Goal: Task Accomplishment & Management: Complete application form

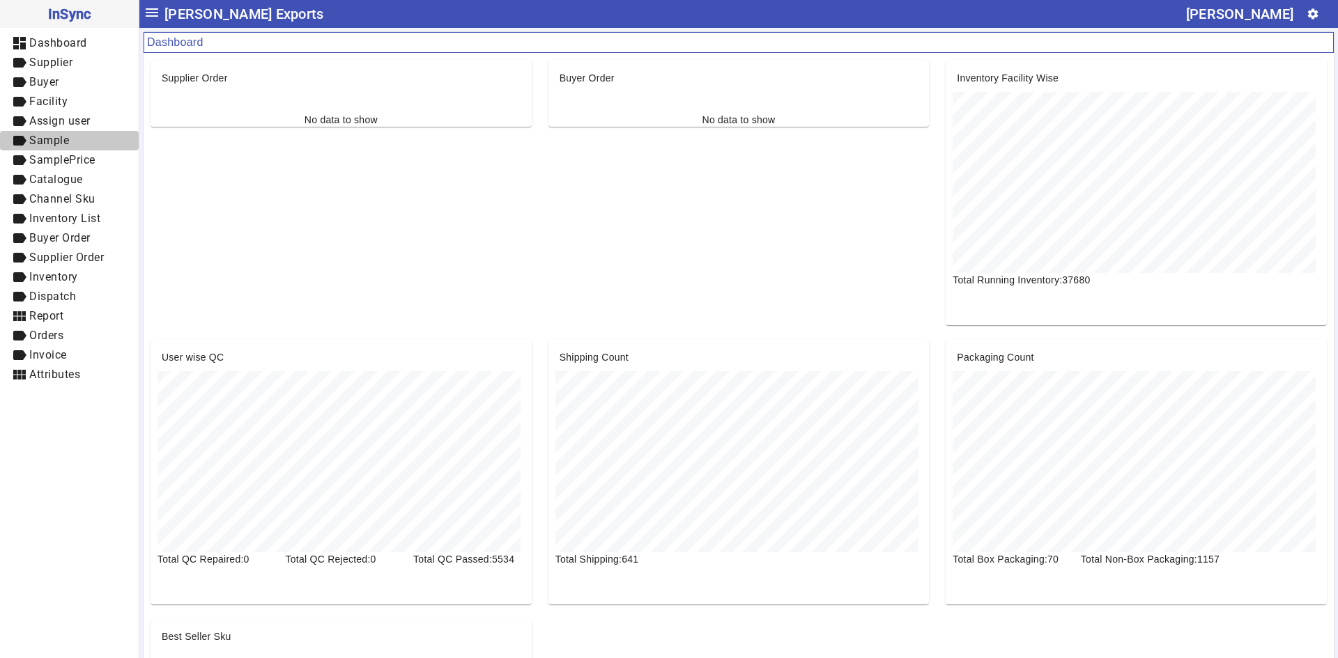
click at [63, 134] on span "Sample" at bounding box center [49, 140] width 40 height 13
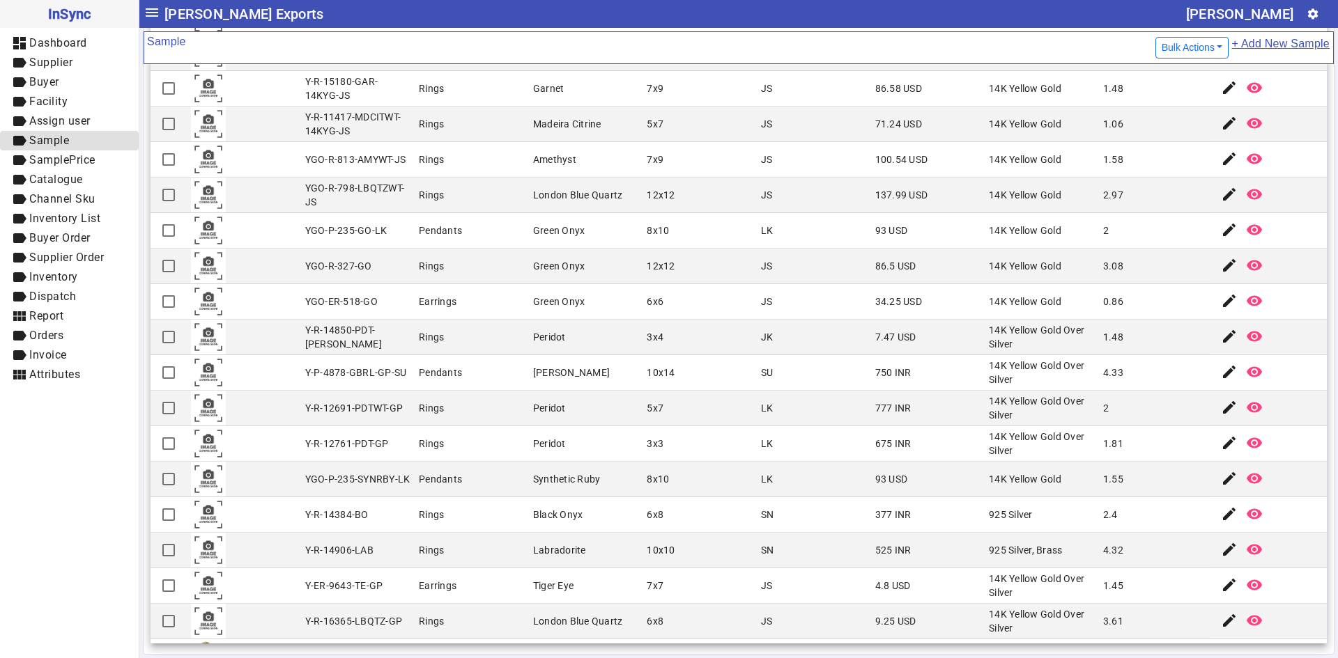
scroll to position [1196, 0]
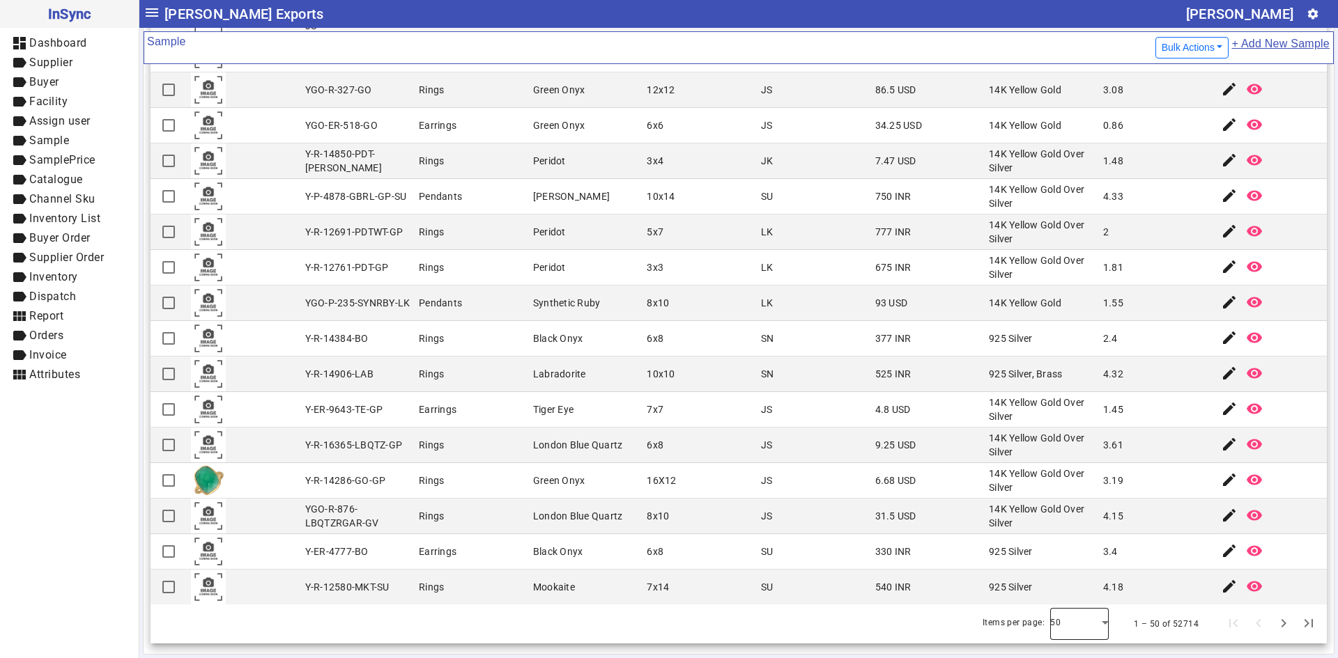
click at [1075, 624] on div at bounding box center [1079, 624] width 59 height 33
click at [1072, 594] on mat-option "100" at bounding box center [1059, 585] width 59 height 33
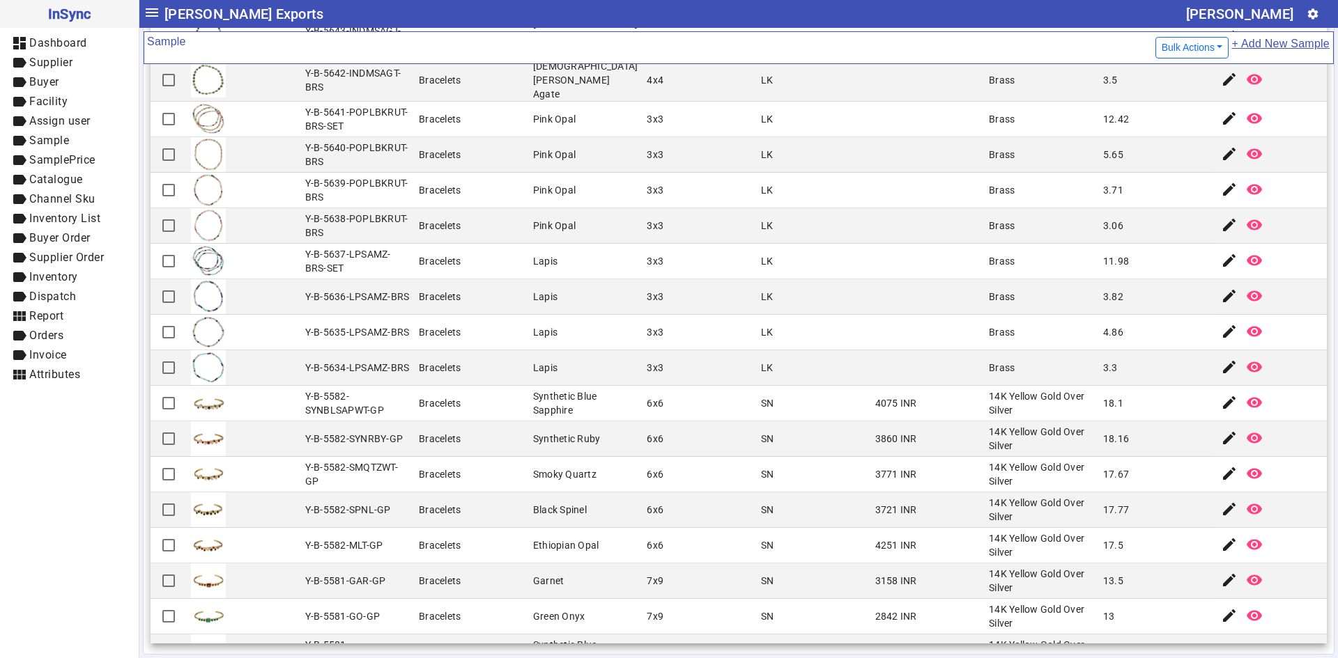
scroll to position [2979, 0]
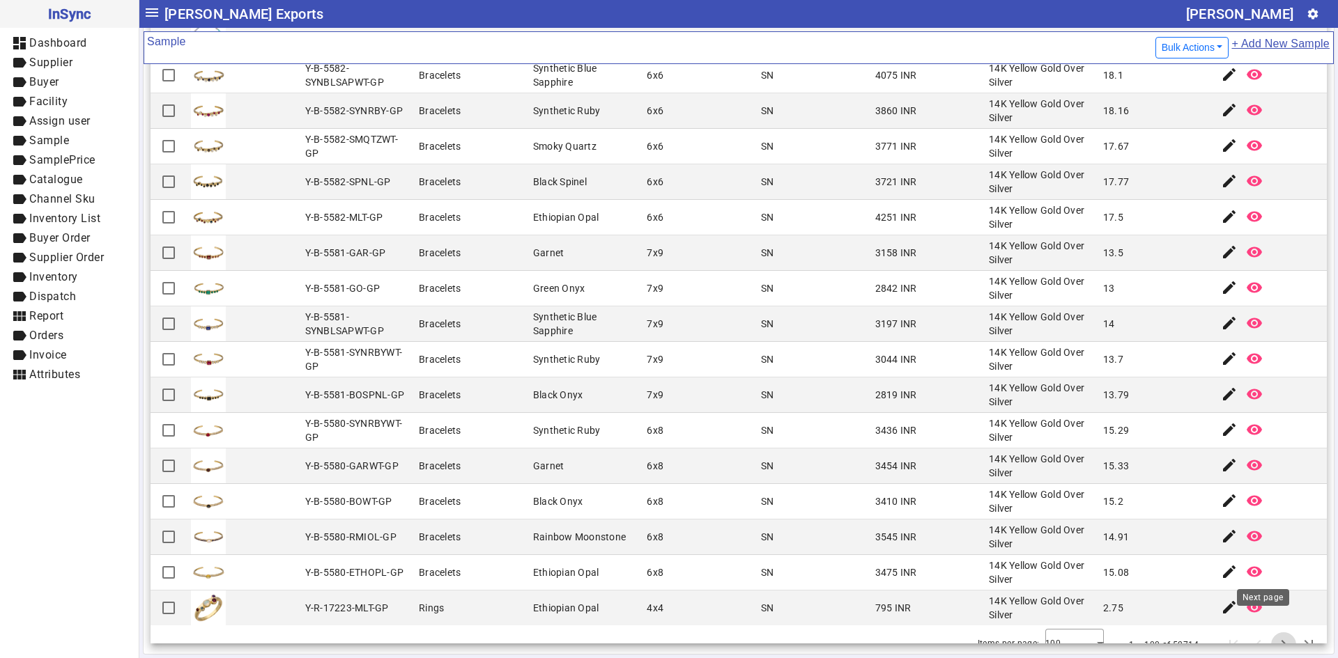
click at [1269, 628] on span "Next page" at bounding box center [1283, 644] width 33 height 33
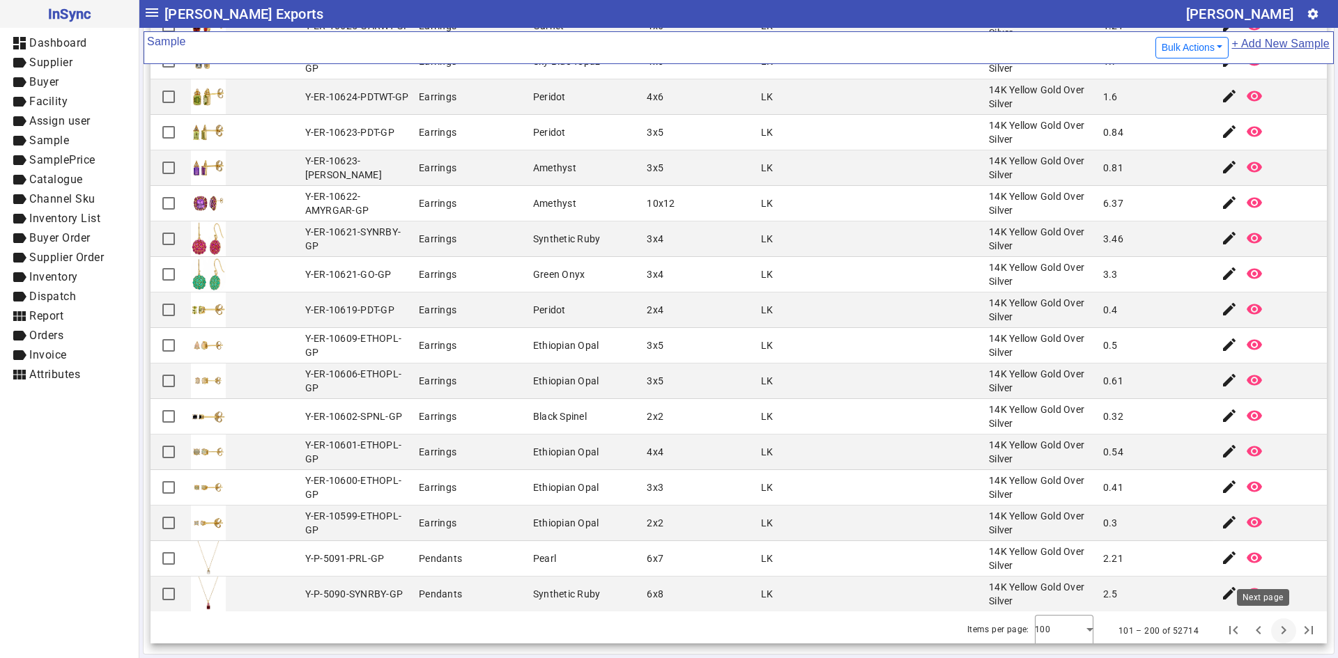
click at [1267, 627] on span "Next page" at bounding box center [1283, 631] width 33 height 33
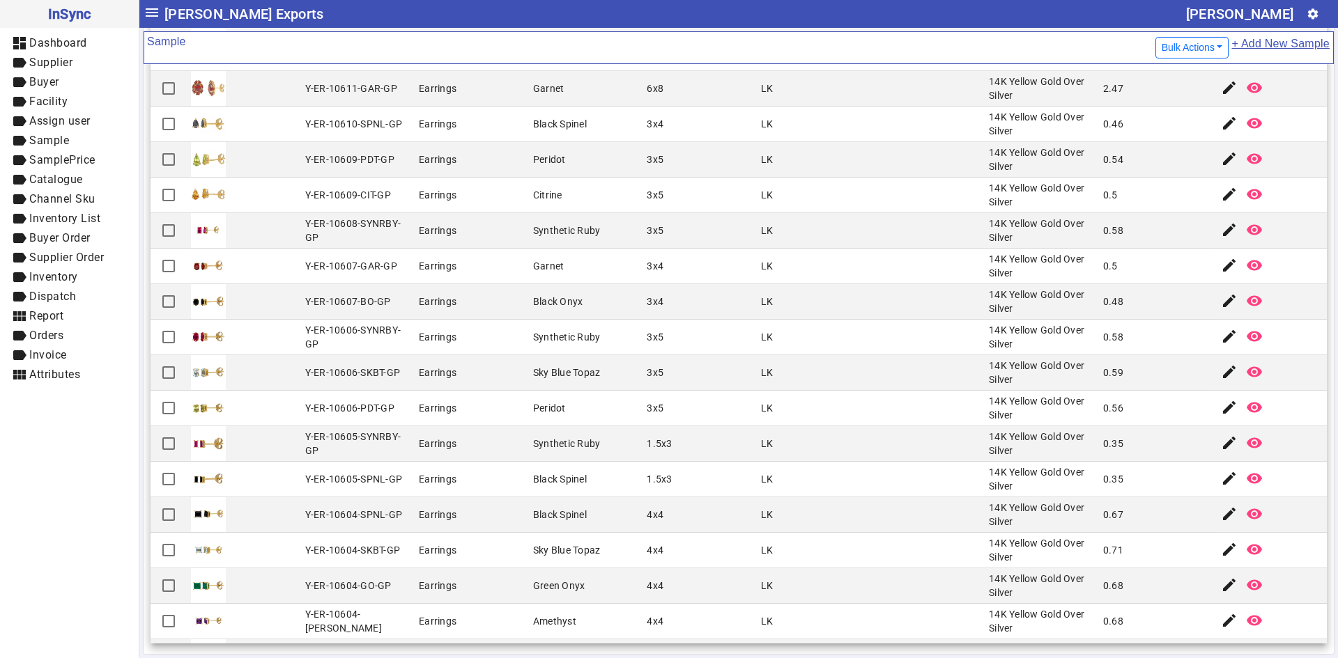
scroll to position [2972, 0]
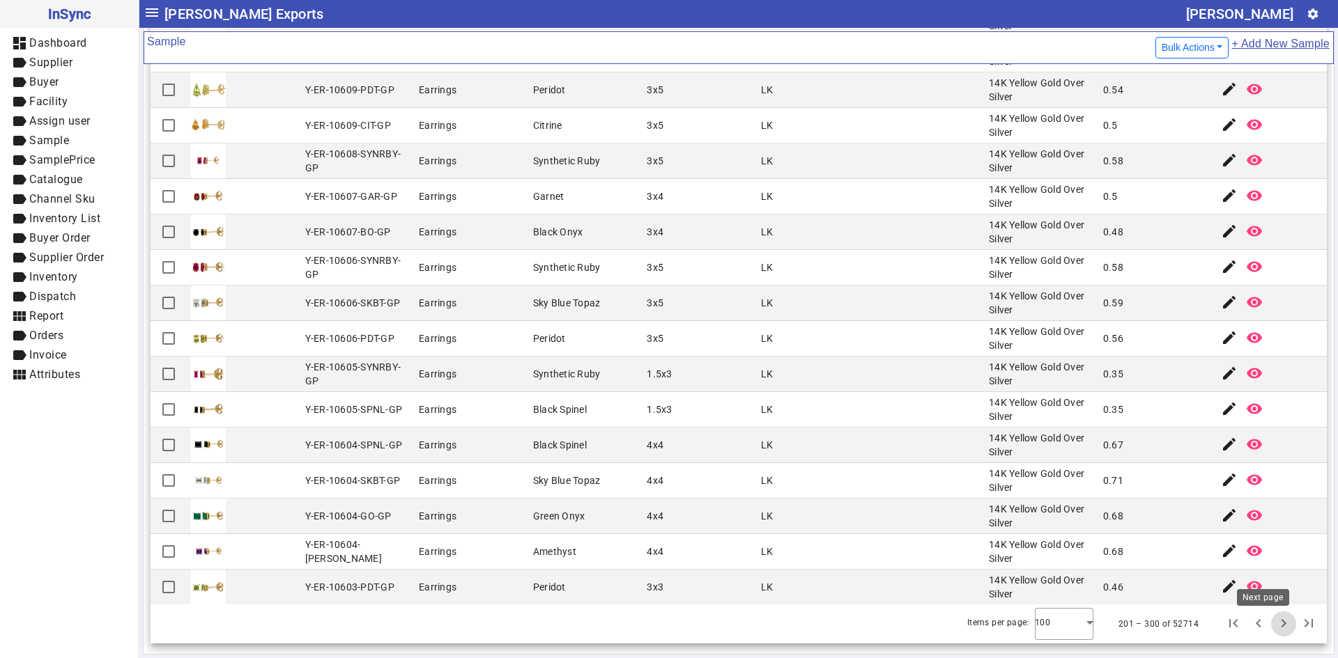
click at [1267, 631] on span "Next page" at bounding box center [1283, 624] width 33 height 33
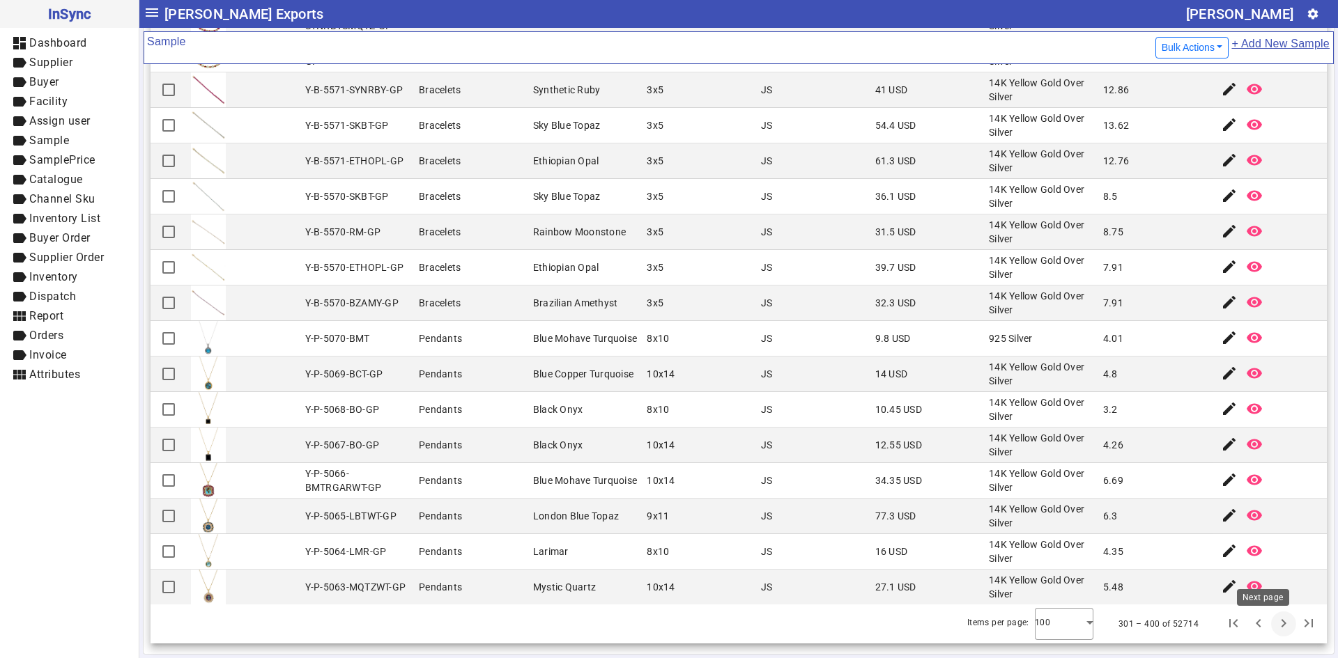
click at [1267, 623] on span "Next page" at bounding box center [1283, 624] width 33 height 33
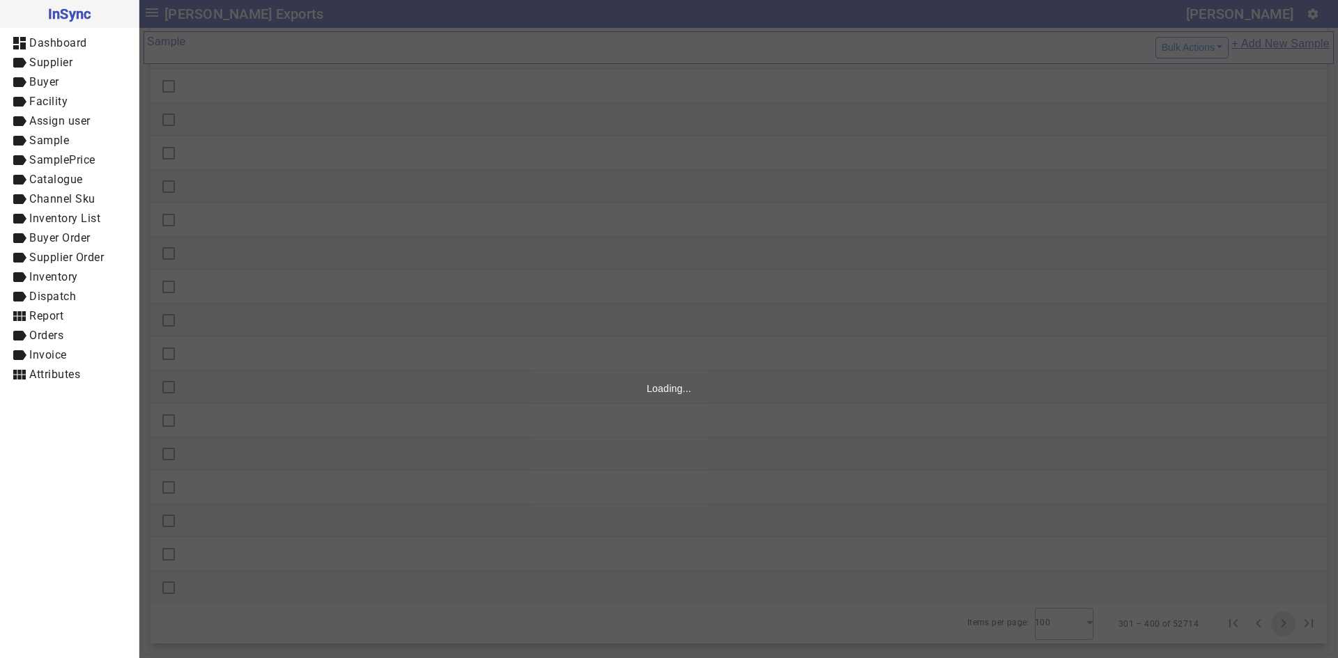
scroll to position [0, 0]
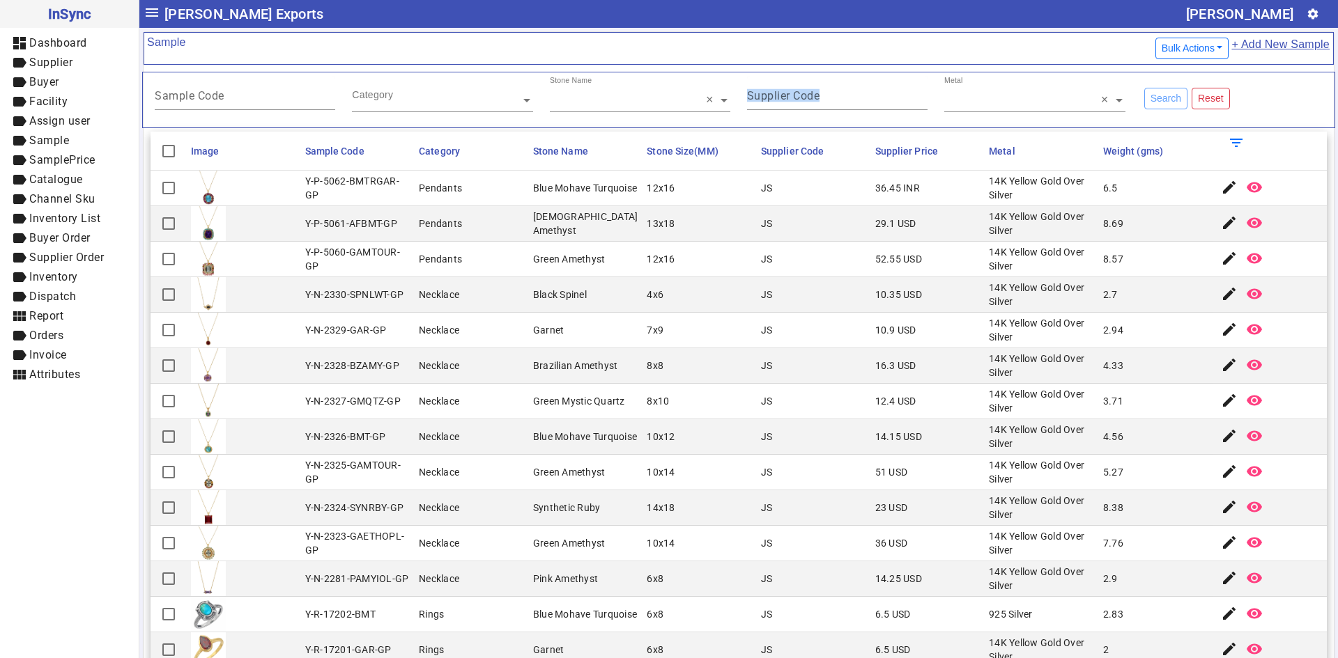
drag, startPoint x: 814, startPoint y: 93, endPoint x: 734, endPoint y: 95, distance: 80.1
click at [739, 95] on div "Supplier Code" at bounding box center [837, 100] width 197 height 48
click at [765, 95] on mat-label "Supplier Code" at bounding box center [783, 95] width 73 height 13
click at [765, 95] on input "Supplier Code" at bounding box center [837, 99] width 180 height 12
click at [769, 118] on div "Supplier Code" at bounding box center [837, 100] width 197 height 48
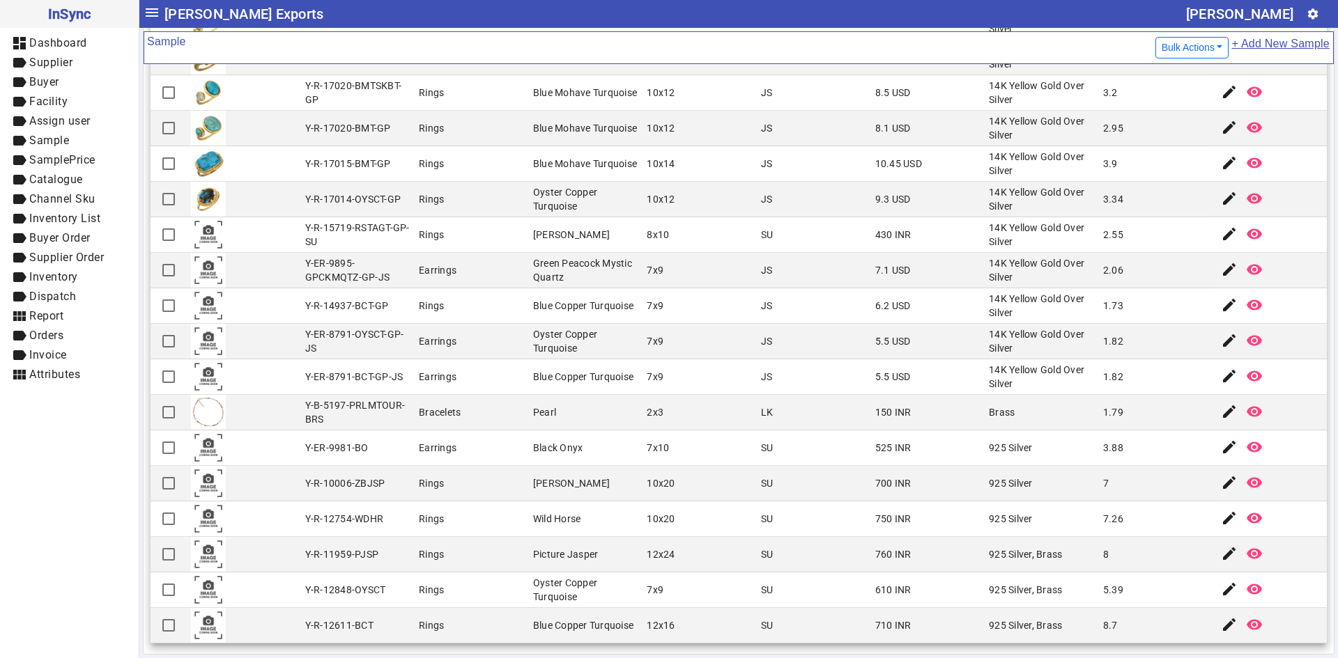
scroll to position [906, 0]
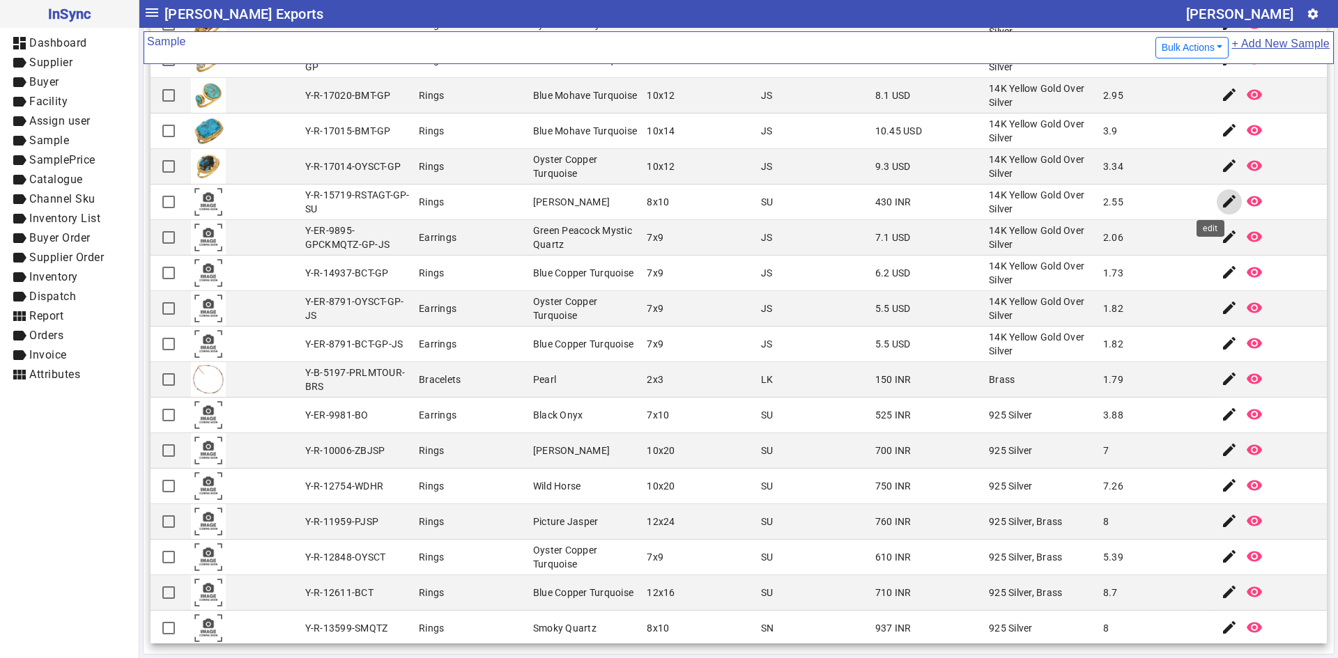
click at [1221, 206] on mat-icon "edit" at bounding box center [1229, 201] width 17 height 17
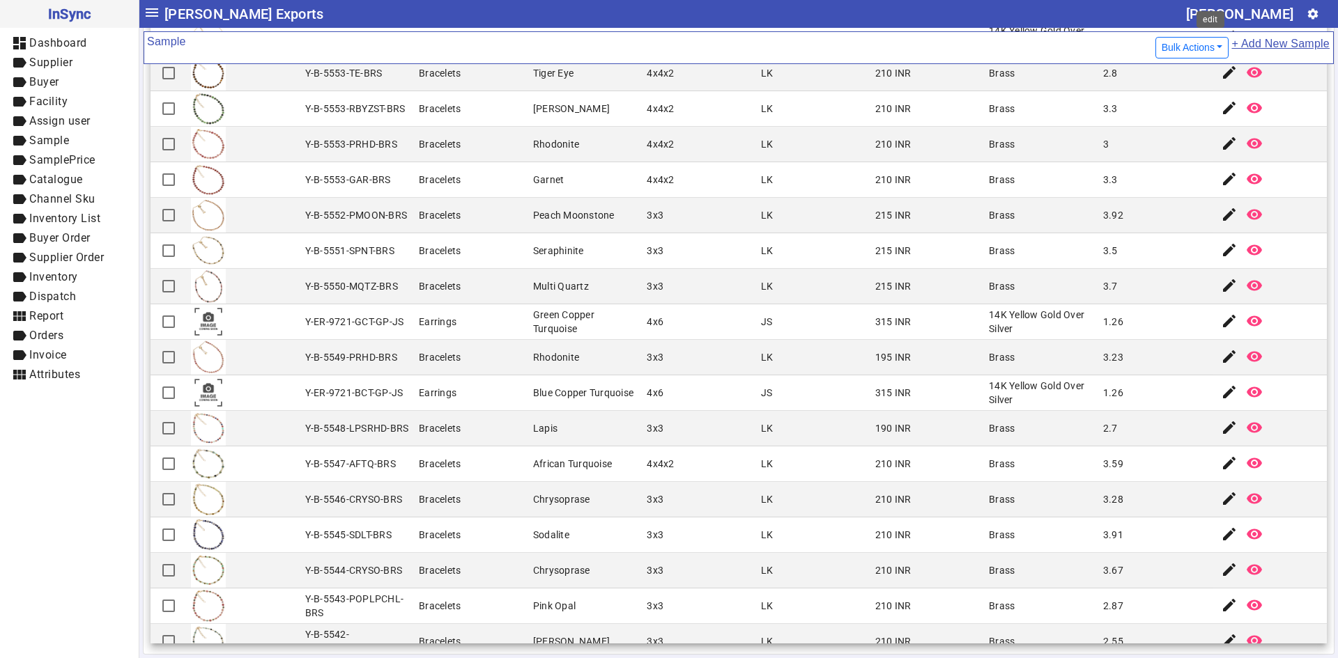
scroll to position [2369, 0]
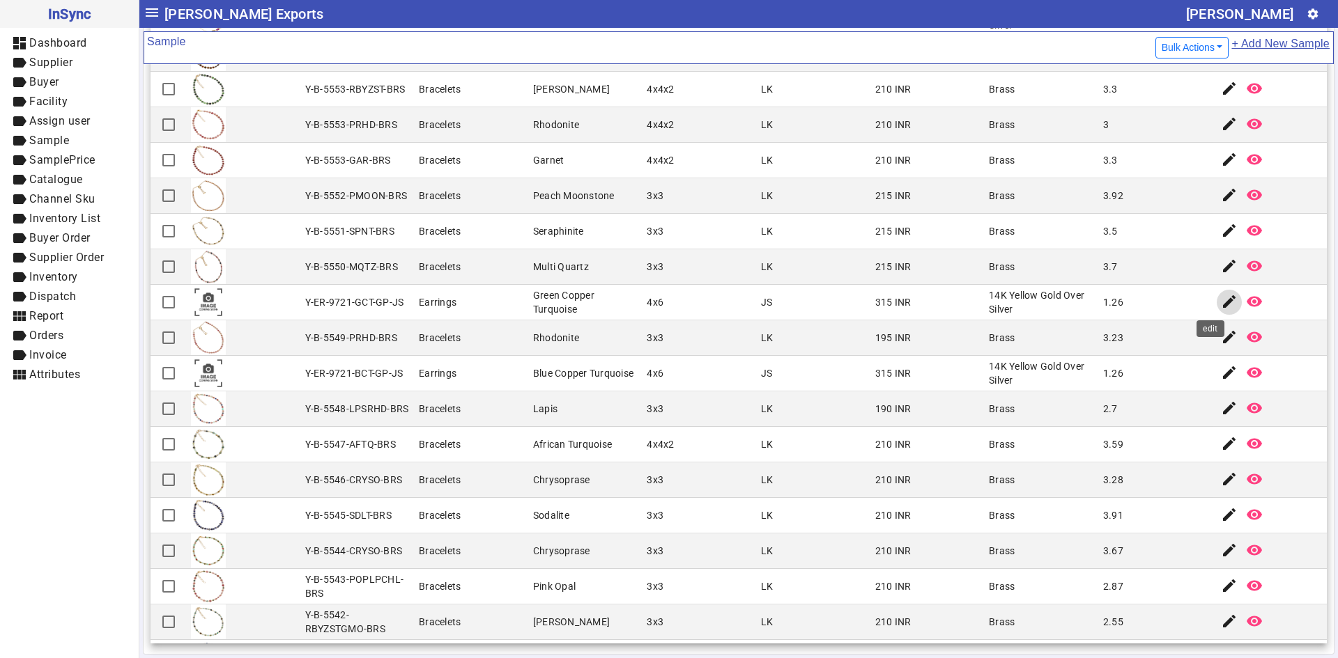
click at [1221, 298] on mat-icon "edit" at bounding box center [1229, 301] width 17 height 17
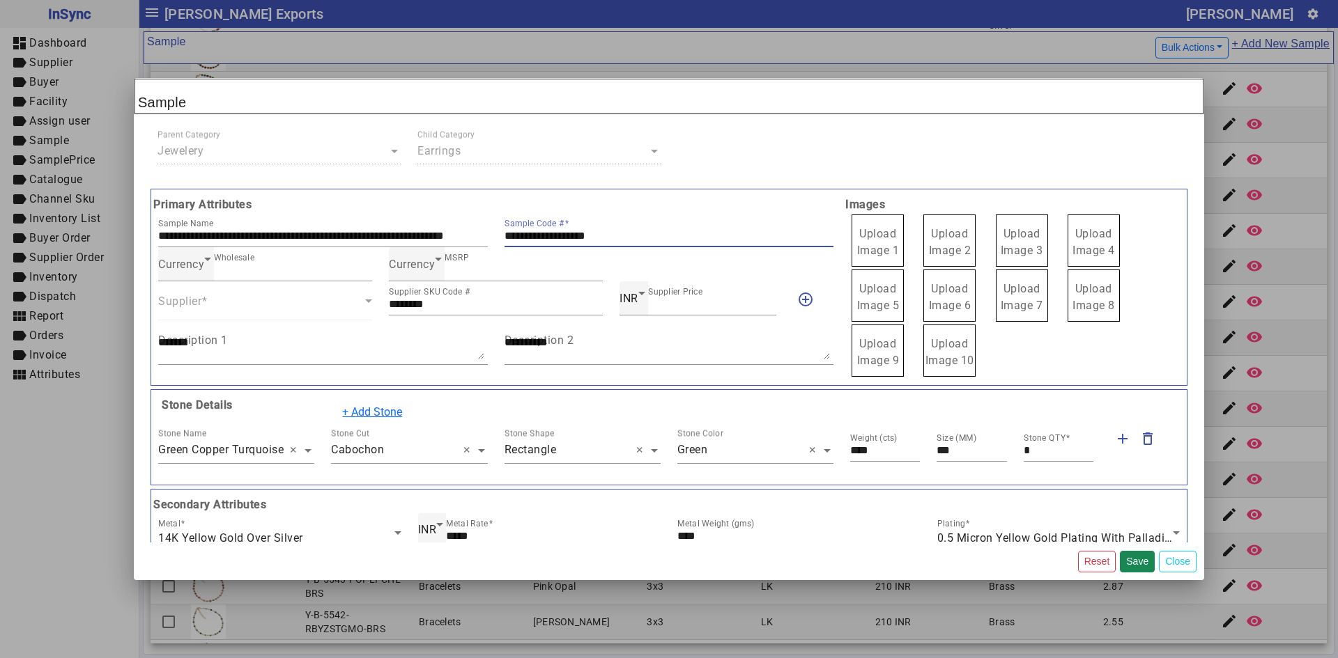
drag, startPoint x: 633, startPoint y: 236, endPoint x: 498, endPoint y: 235, distance: 134.5
click at [498, 235] on div "**********" at bounding box center [669, 230] width 346 height 34
click at [872, 233] on span "Upload Image 1" at bounding box center [878, 242] width 43 height 30
click at [0, 0] on input "Upload Image 1" at bounding box center [0, 0] width 0 height 0
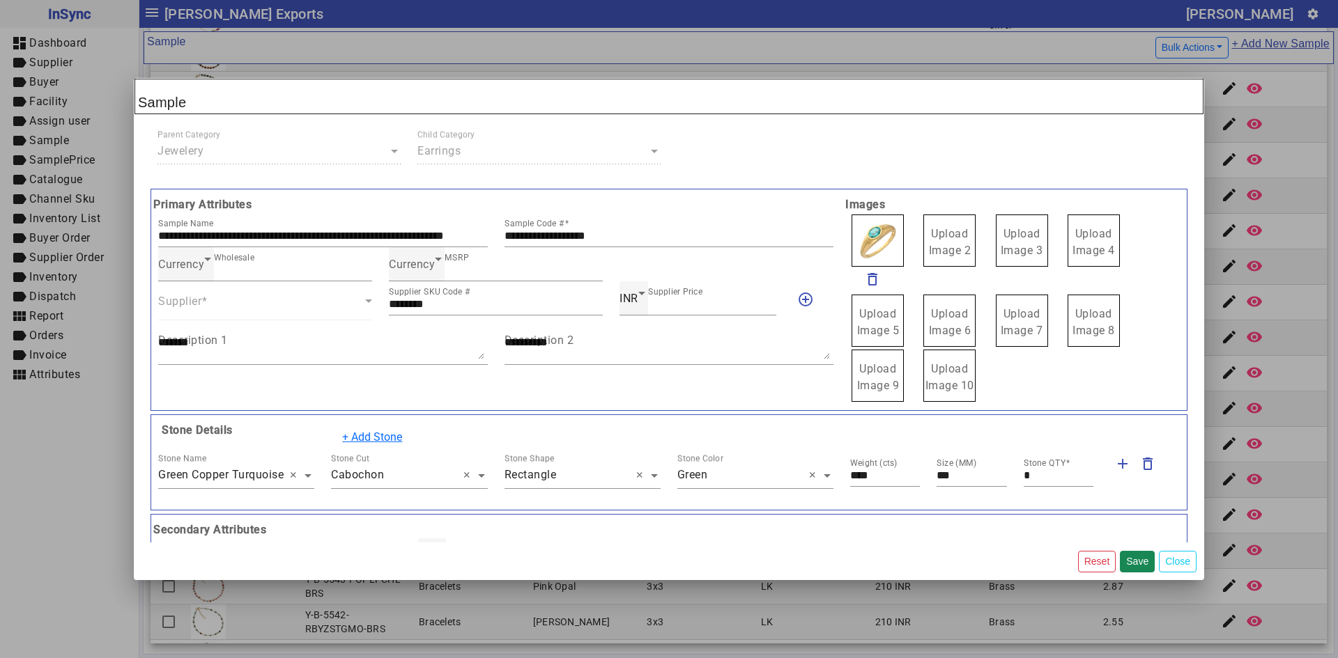
click at [933, 246] on span "Upload Image 2" at bounding box center [950, 242] width 43 height 30
click at [0, 0] on input "Upload Image 2" at bounding box center [0, 0] width 0 height 0
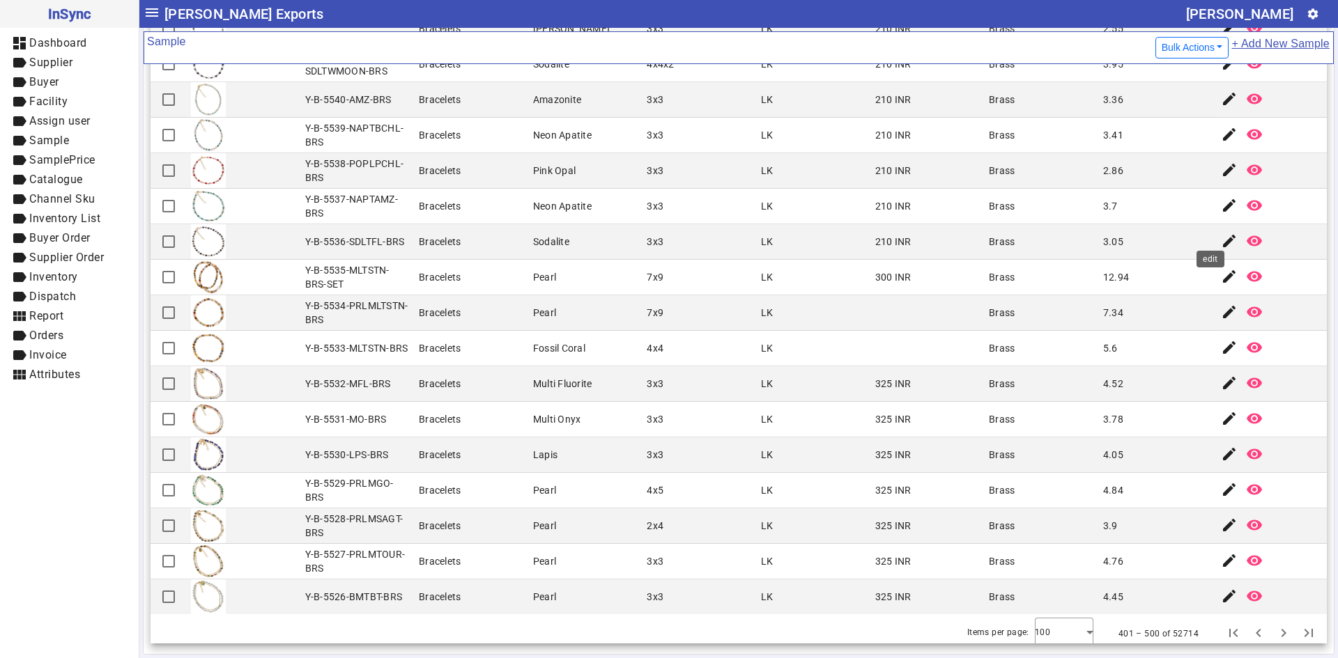
scroll to position [2972, 0]
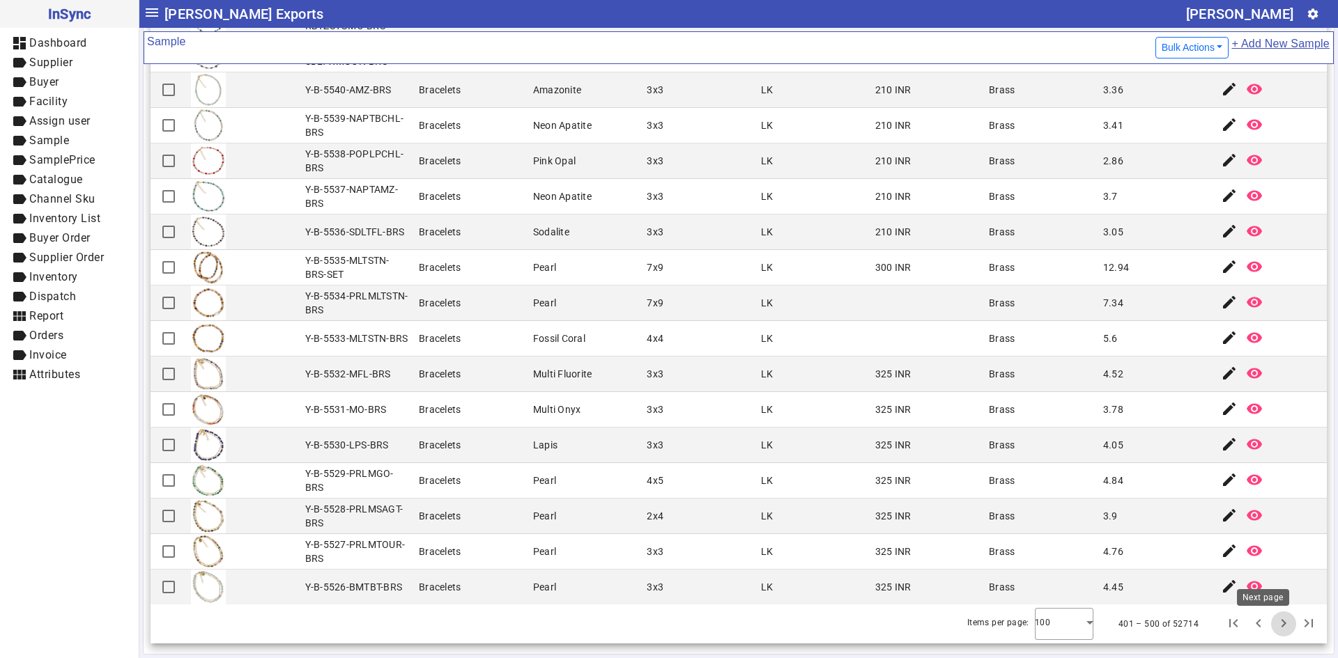
click at [1267, 628] on span "Next page" at bounding box center [1283, 624] width 33 height 33
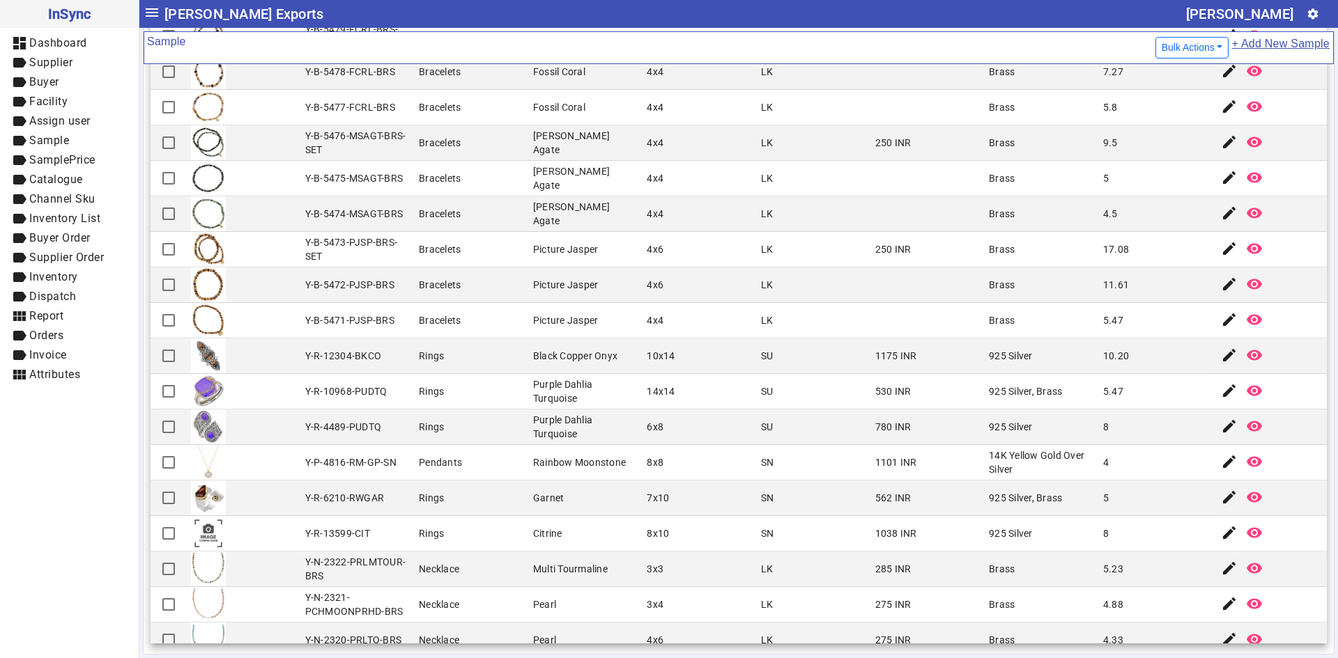
scroll to position [1881, 0]
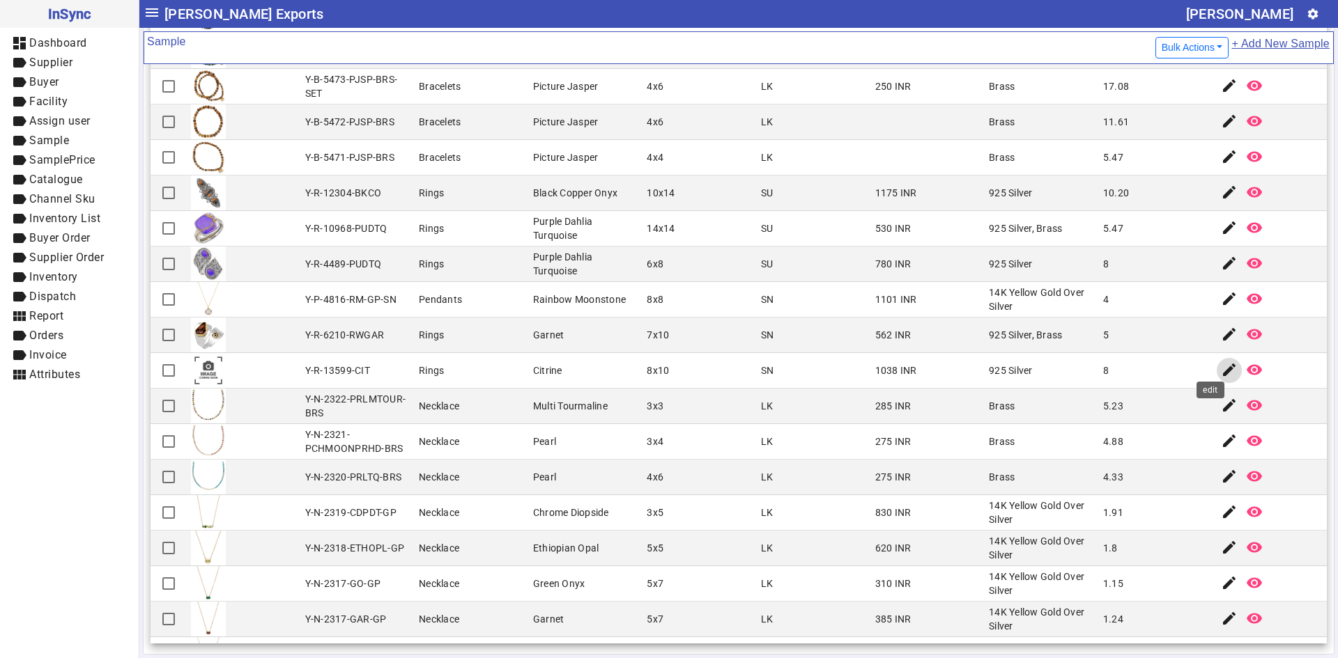
click at [1221, 362] on mat-icon "edit" at bounding box center [1229, 370] width 17 height 17
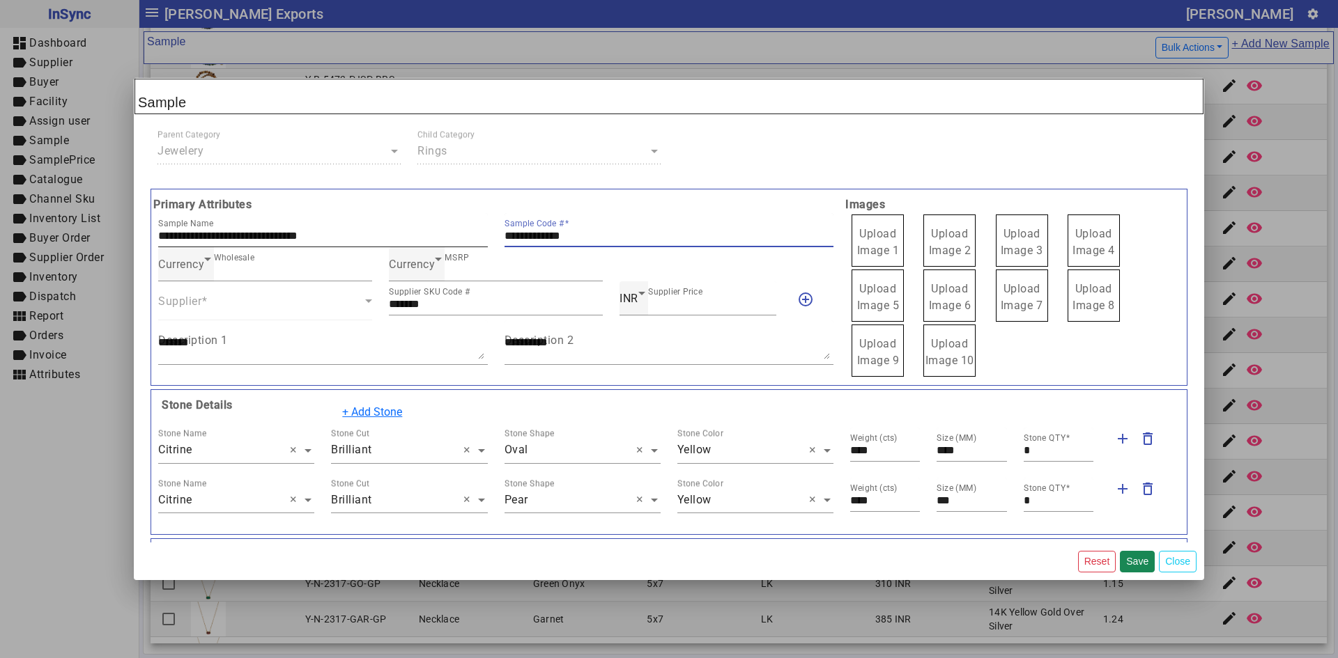
drag, startPoint x: 589, startPoint y: 235, endPoint x: 428, endPoint y: 242, distance: 160.4
click at [428, 242] on div "**********" at bounding box center [496, 230] width 692 height 34
click at [876, 235] on span "Upload Image 1" at bounding box center [878, 242] width 43 height 30
click at [0, 0] on input "Upload Image 1" at bounding box center [0, 0] width 0 height 0
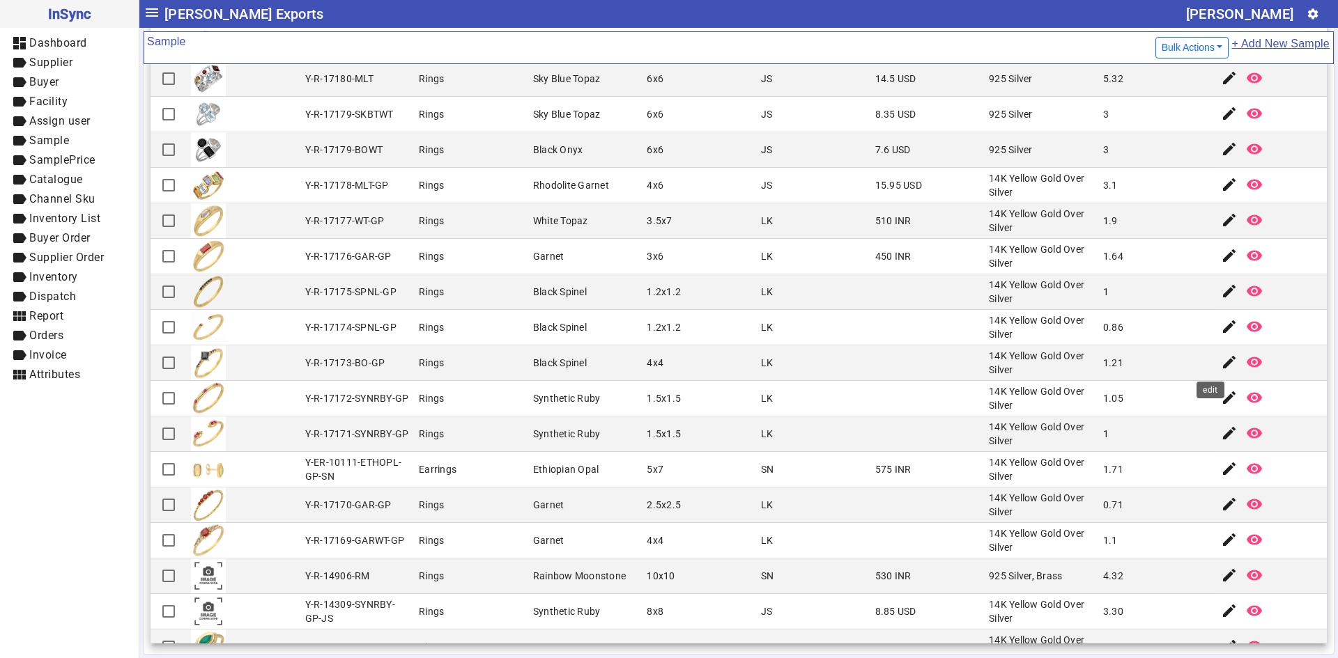
scroll to position [2972, 0]
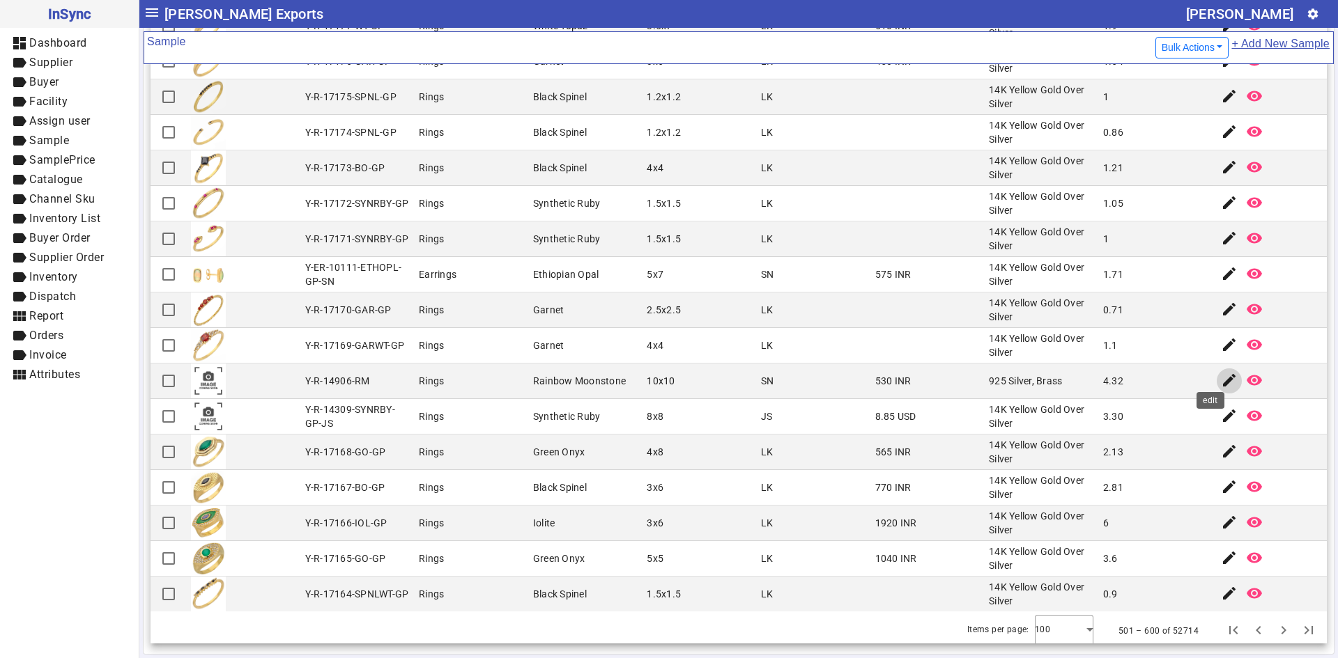
click at [1212, 371] on span "button" at bounding box center [1228, 380] width 33 height 33
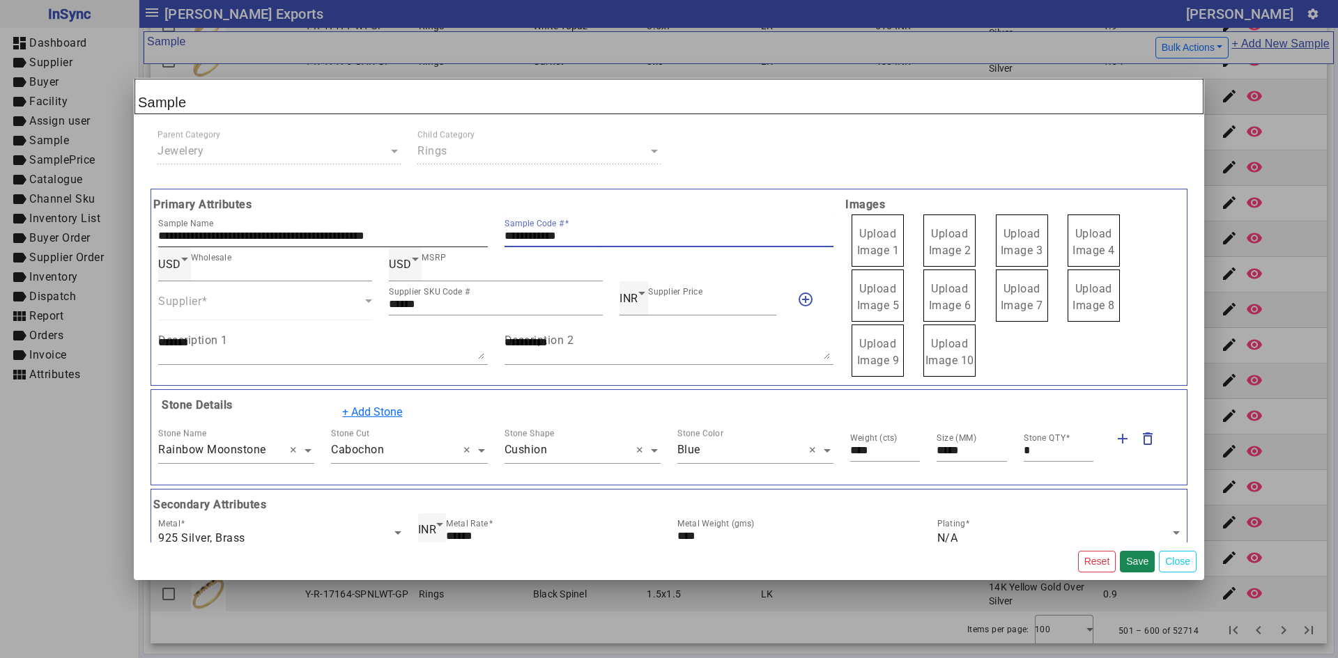
drag, startPoint x: 592, startPoint y: 235, endPoint x: 387, endPoint y: 237, distance: 204.8
click at [387, 237] on div "**********" at bounding box center [496, 230] width 692 height 34
click at [883, 250] on span "Upload Image 1" at bounding box center [878, 242] width 43 height 30
click at [0, 0] on input "Upload Image 1" at bounding box center [0, 0] width 0 height 0
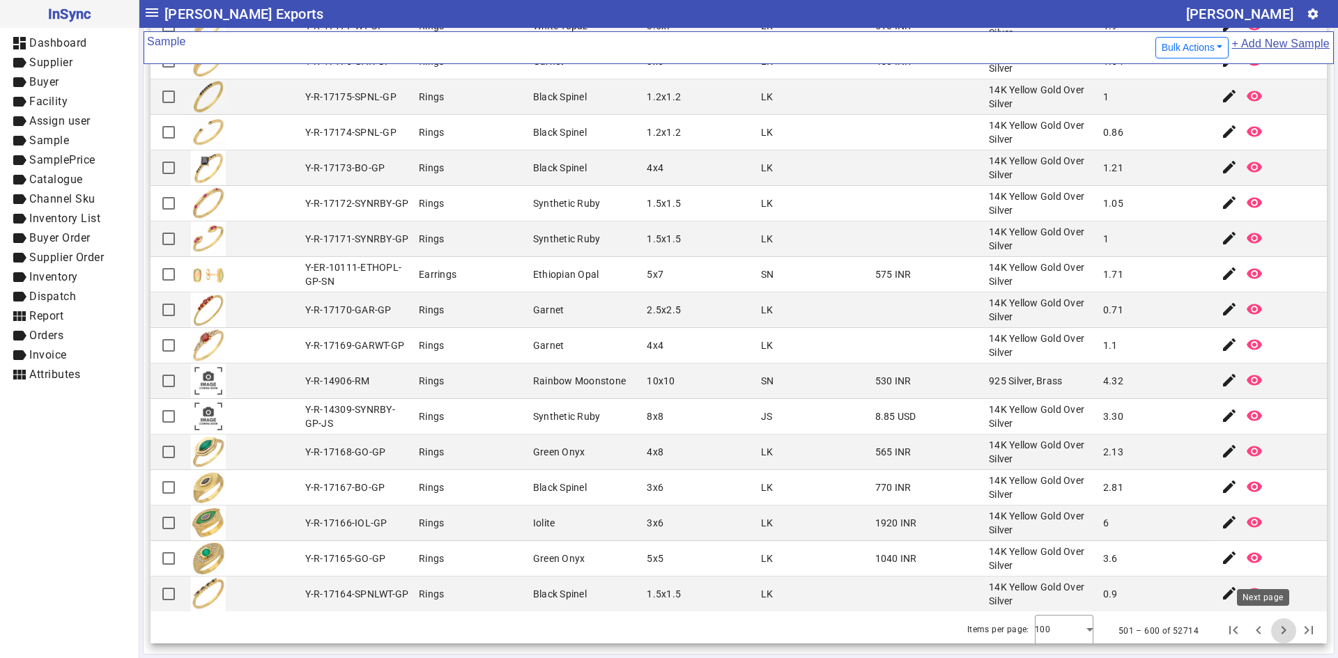
click at [1268, 624] on span "Next page" at bounding box center [1283, 631] width 33 height 33
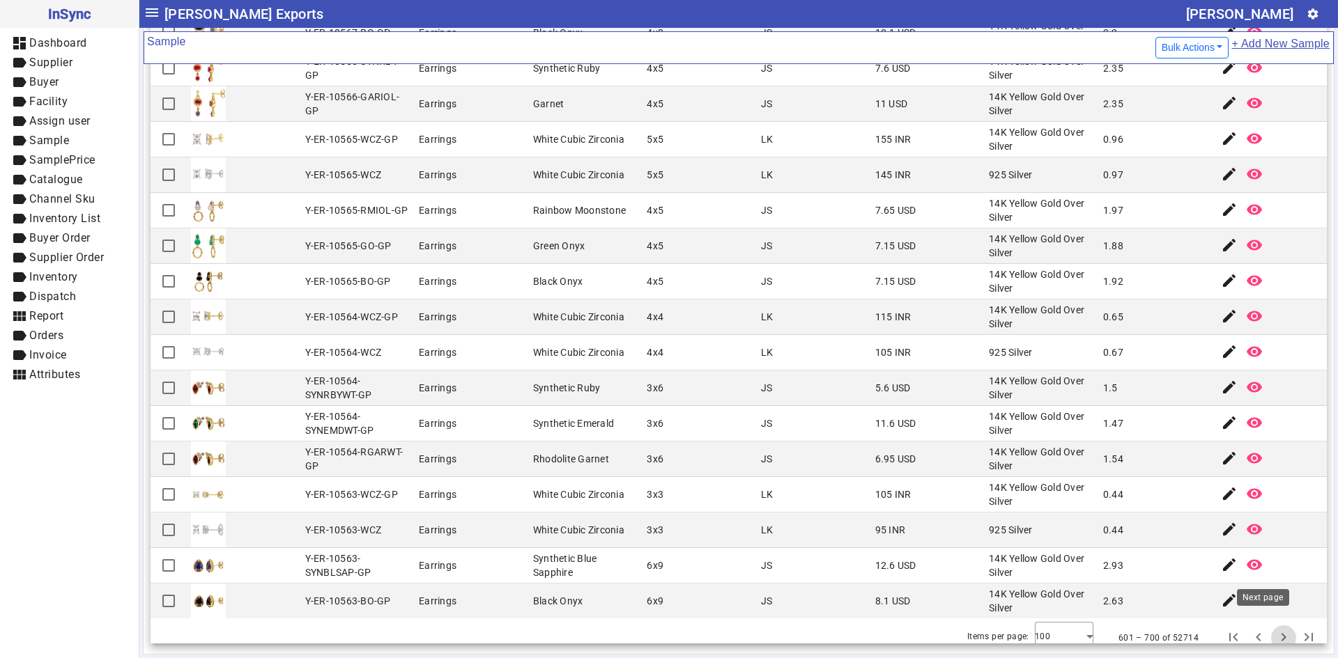
click at [1267, 621] on span "Next page" at bounding box center [1283, 637] width 33 height 33
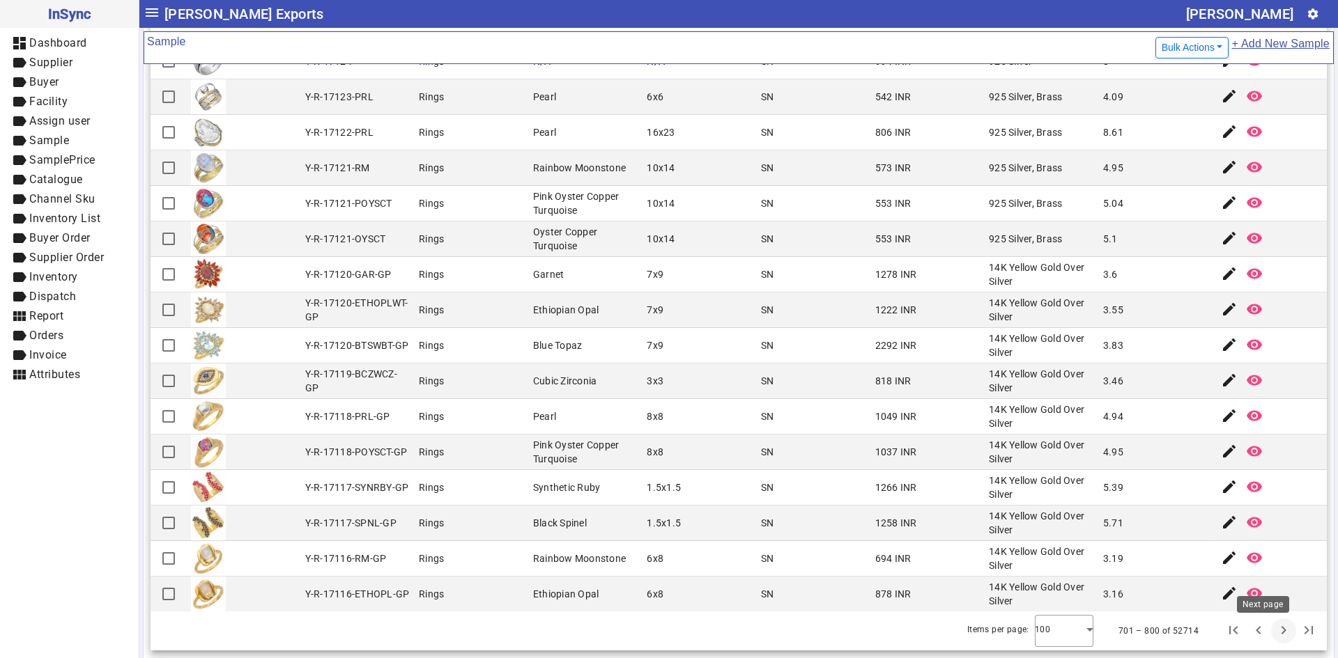
click at [1267, 633] on span "Next page" at bounding box center [1283, 631] width 33 height 33
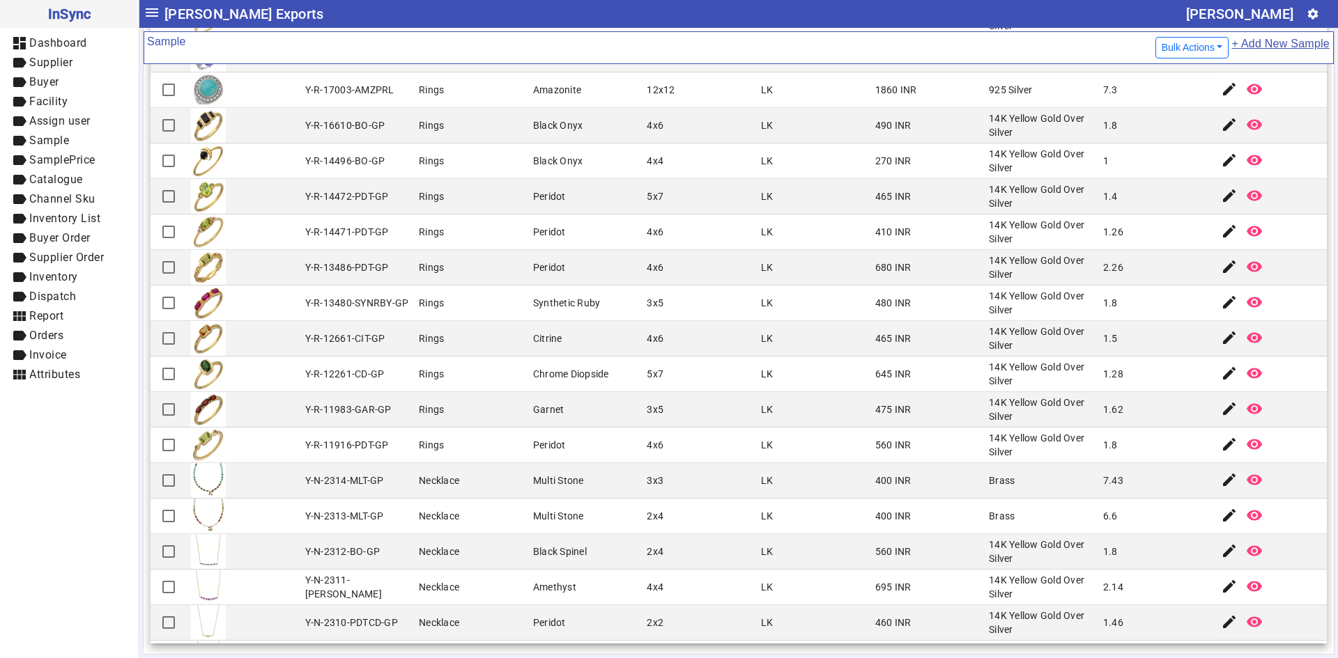
scroll to position [836, 0]
